Goal: Information Seeking & Learning: Learn about a topic

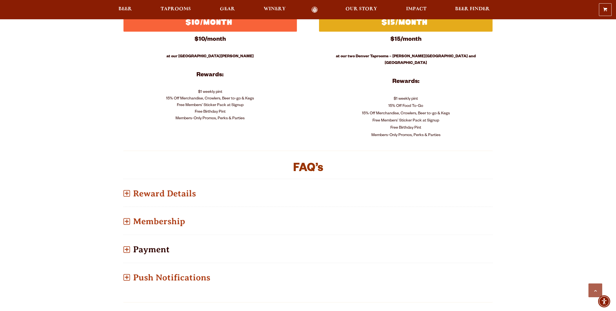
scroll to position [275, 0]
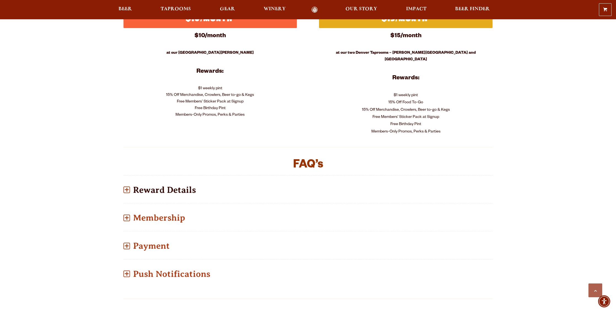
click at [175, 186] on p "Reward Details" at bounding box center [307, 190] width 369 height 20
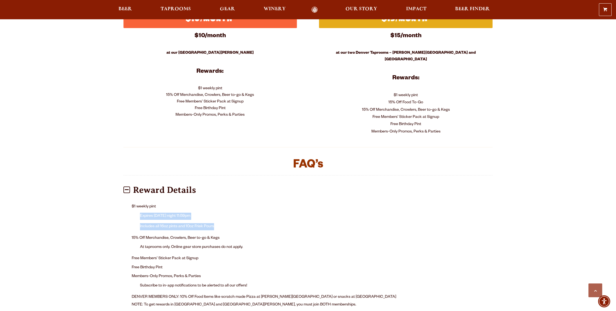
drag, startPoint x: 139, startPoint y: 208, endPoint x: 232, endPoint y: 219, distance: 93.3
click at [232, 219] on li "$1 weekly pint Expires Sunday night 11:59pm Includes all 16oz pints and 10oz Fr…" at bounding box center [308, 217] width 352 height 31
copy ul "Expires Sunday night 11:59pm Includes all 16oz pints and 10oz Friek Pours"
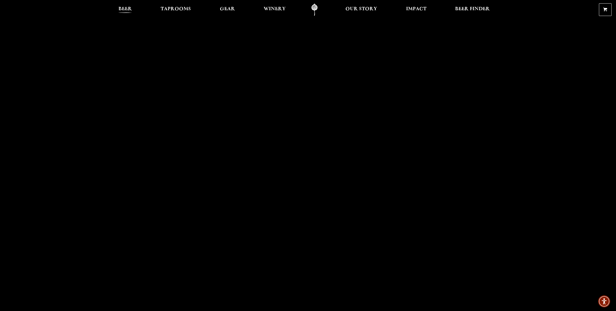
click at [126, 10] on span "Beer" at bounding box center [124, 9] width 13 height 4
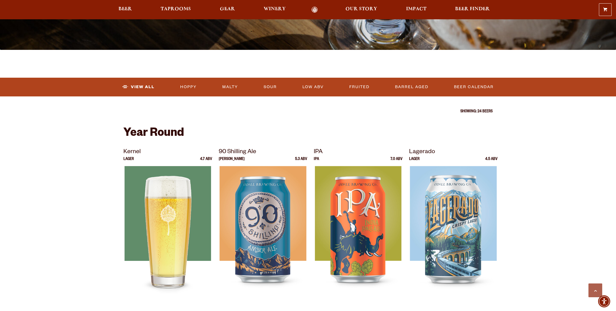
scroll to position [160, 0]
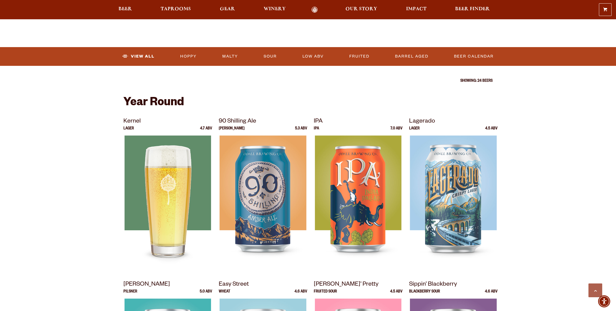
click at [139, 188] on div at bounding box center [167, 204] width 89 height 138
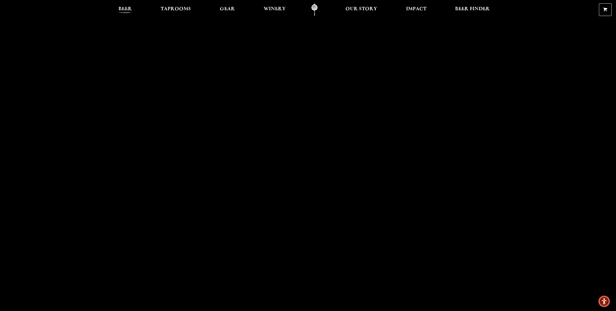
click at [119, 10] on span "Beer" at bounding box center [124, 9] width 13 height 4
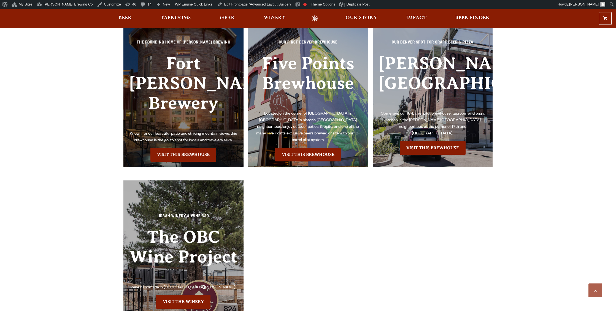
scroll to position [1791, 0]
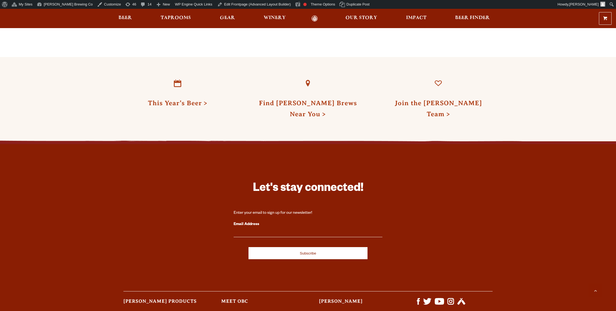
scroll to position [1791, 0]
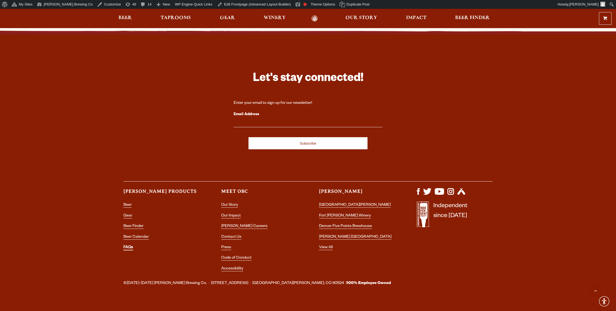
click at [128, 245] on link "FAQs" at bounding box center [128, 247] width 10 height 5
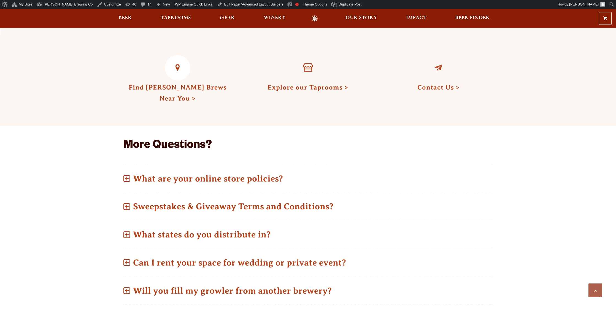
scroll to position [208, 0]
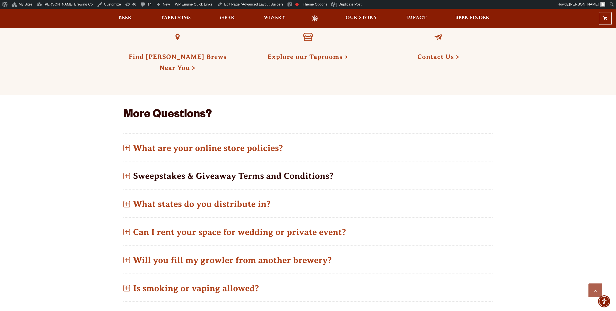
click at [176, 180] on p "Sweepstakes & Giveaway Terms and Conditions?" at bounding box center [307, 176] width 369 height 20
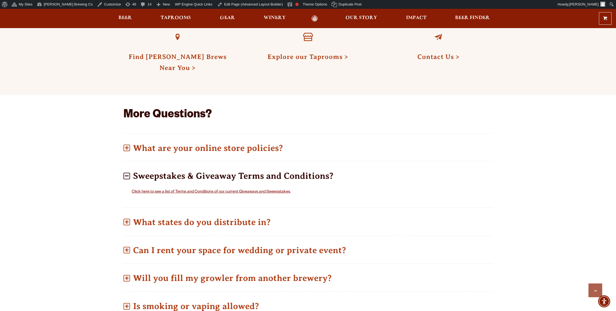
click at [170, 193] on link "Click here to see a list of Terms and Conditions of our current Giveaways and S…" at bounding box center [211, 192] width 158 height 4
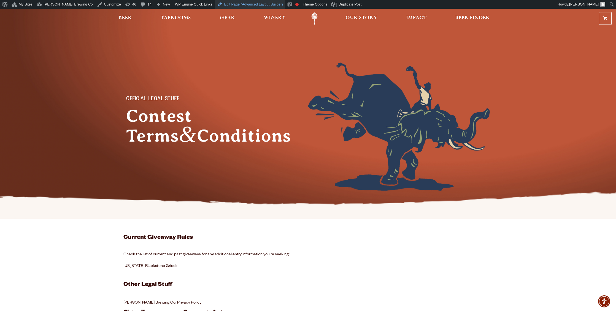
click at [225, 1] on link "Edit Page (Advanced Layout Builder)" at bounding box center [250, 4] width 70 height 9
click at [145, 275] on link "Fresh Hop Brew Day" at bounding box center [140, 275] width 35 height 4
click at [139, 273] on link "Fresh Hop Brew Day" at bounding box center [140, 275] width 35 height 4
click at [140, 273] on link "Fresh Hop Brew Day" at bounding box center [140, 275] width 35 height 4
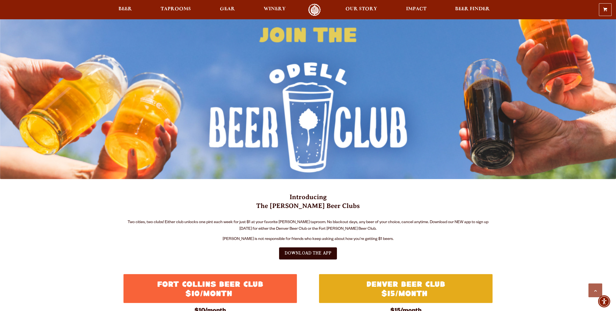
scroll to position [275, 0]
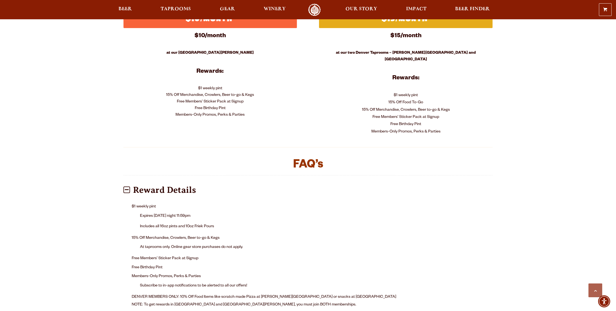
drag, startPoint x: 208, startPoint y: 236, endPoint x: 191, endPoint y: 102, distance: 135.1
click at [208, 235] on li "15% Off Merchandise, Crowlers, Beer to-go & Kegs At taprooms only. Online gear …" at bounding box center [308, 244] width 352 height 21
click at [167, 212] on li "Expires [DATE] night 11:59pm" at bounding box center [312, 216] width 344 height 9
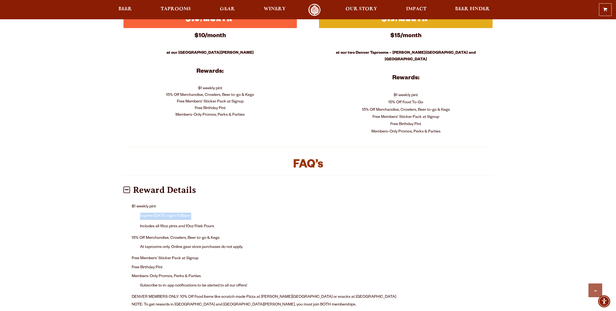
click at [167, 212] on li "Expires [DATE] night 11:59pm" at bounding box center [312, 216] width 344 height 9
click at [168, 212] on li "Expires [DATE] night 11:59pm" at bounding box center [312, 216] width 344 height 9
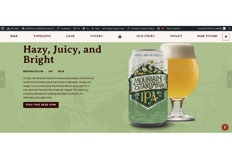
scroll to position [47, 0]
